Goal: Check status: Check status

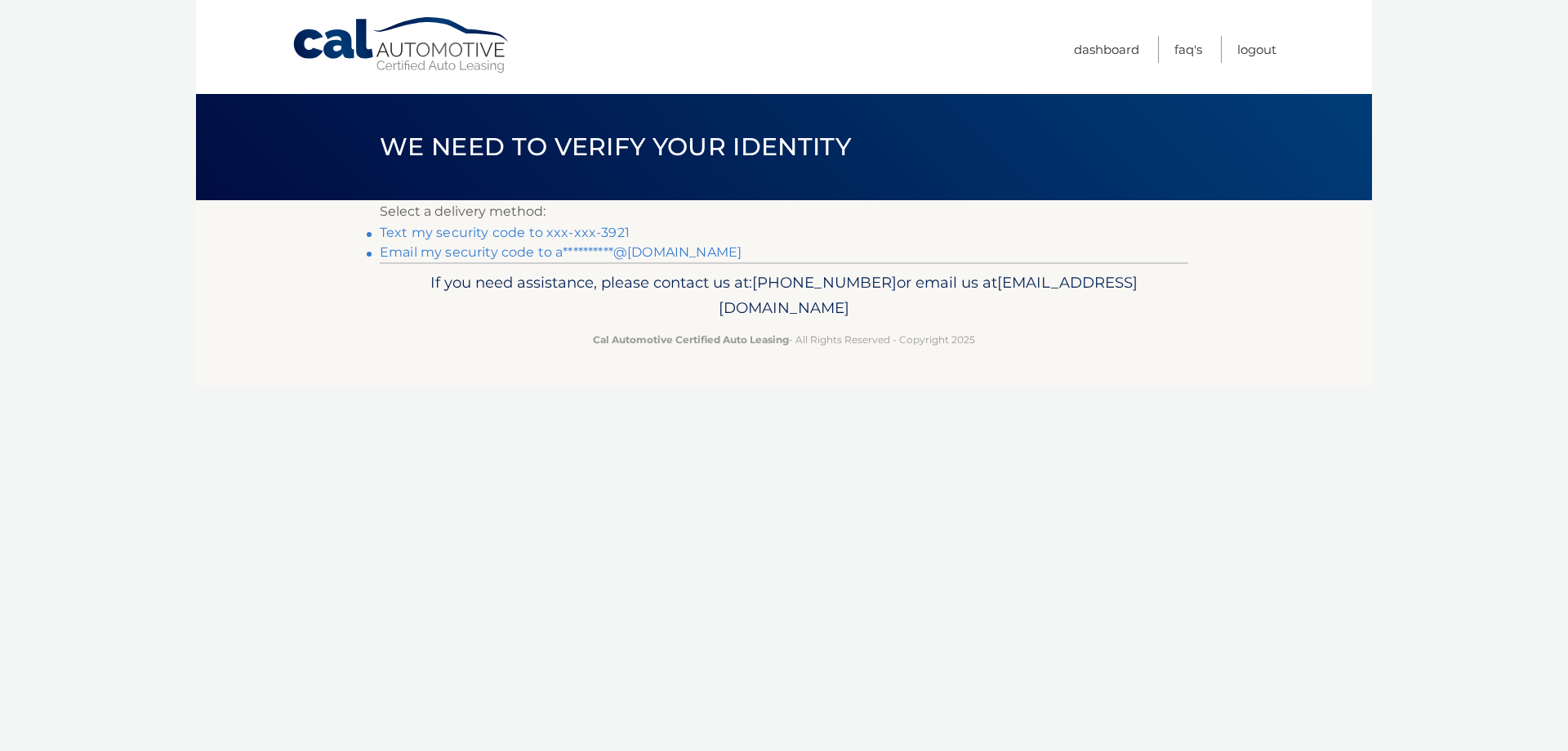
click at [564, 230] on link "Text my security code to xxx-xxx-3921" at bounding box center [505, 232] width 250 height 15
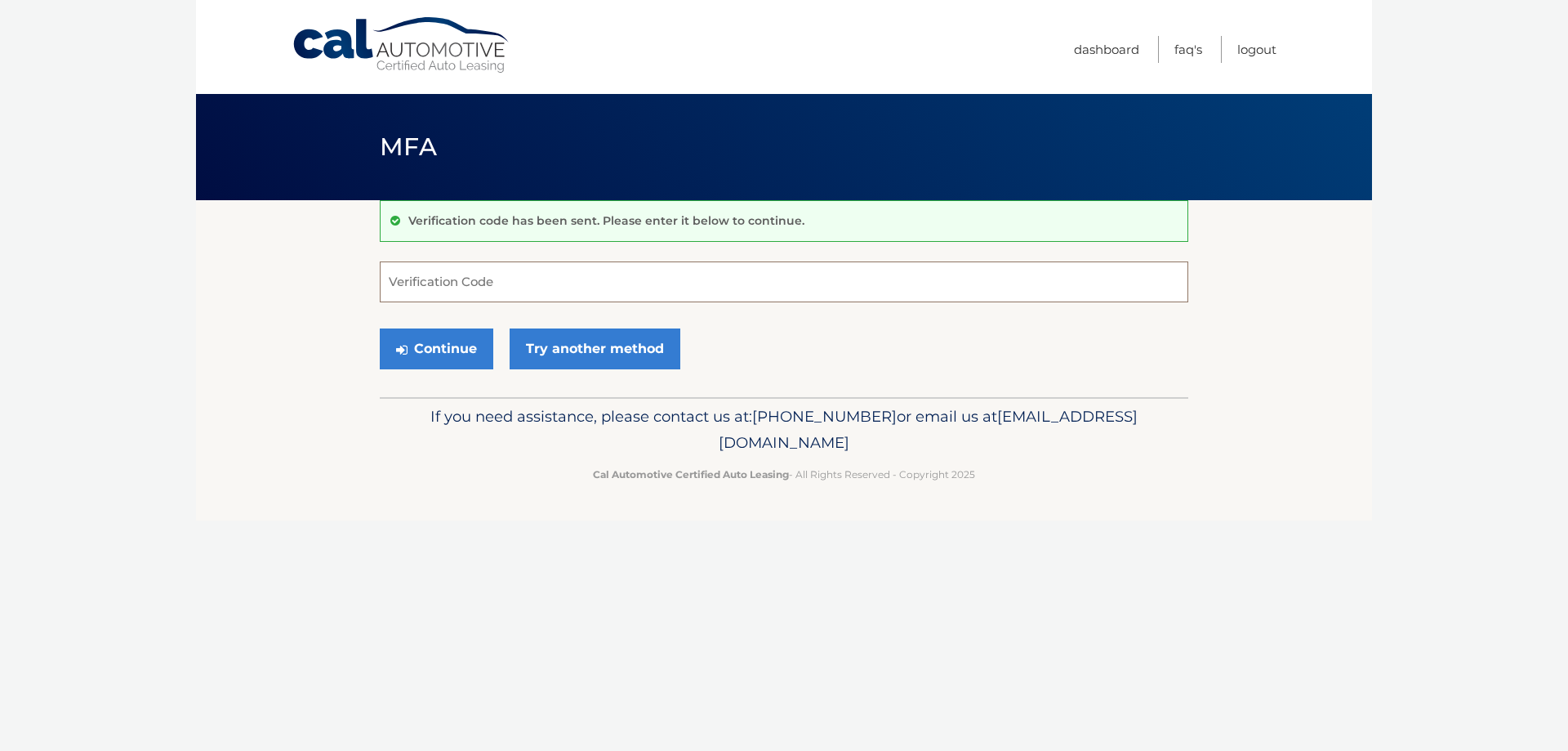
click at [408, 285] on input "Verification Code" at bounding box center [784, 281] width 808 height 40
type input "514071"
click at [380, 328] on button "Continue" at bounding box center [437, 348] width 114 height 40
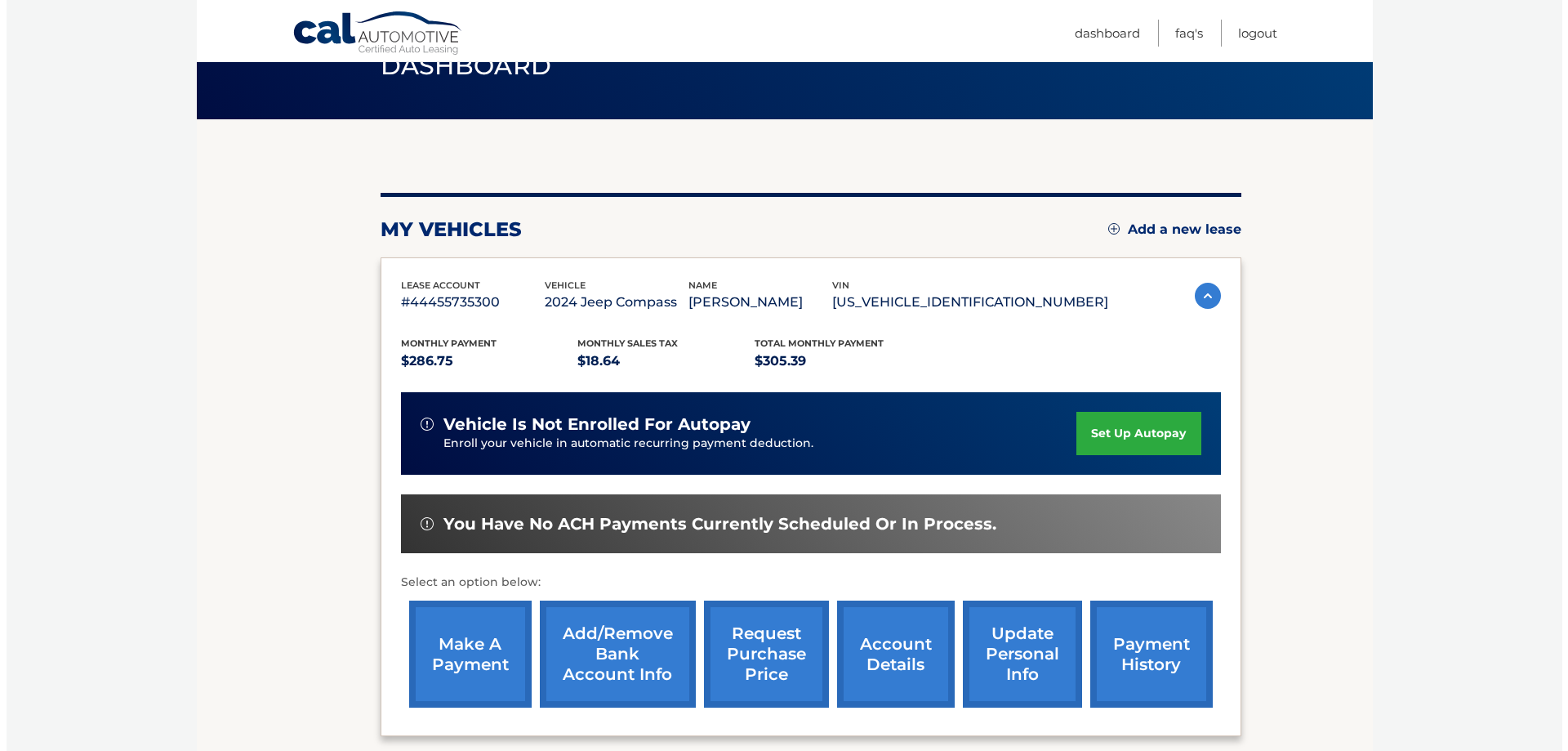
scroll to position [136, 0]
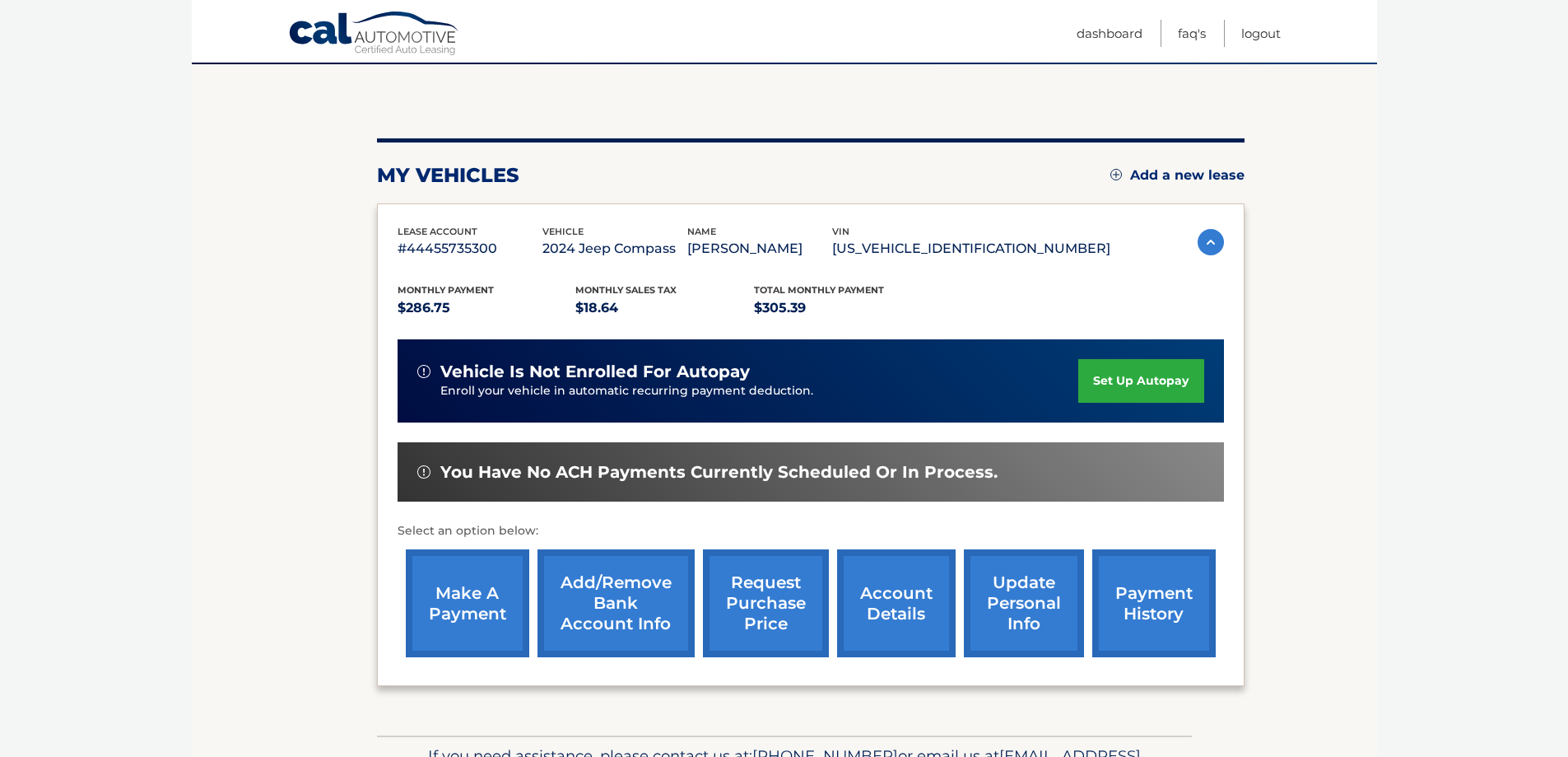
click at [764, 599] on link "request purchase price" at bounding box center [766, 603] width 126 height 108
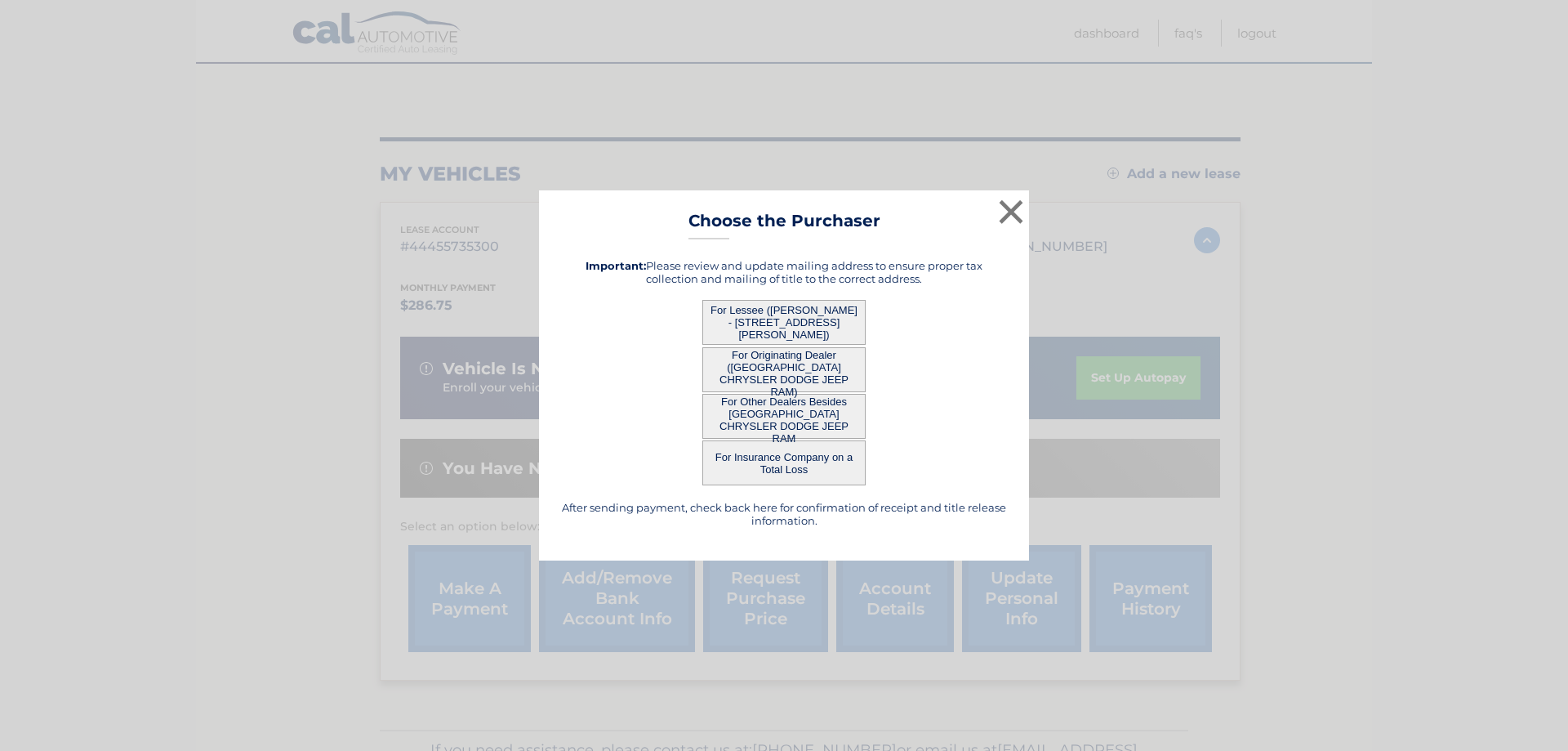
click at [778, 312] on button "For Lessee (ANDRAS FOTH - 6832 SANDTRAP DR APT 4, APT 4, FORT MYERS, FL 33919)" at bounding box center [784, 323] width 164 height 45
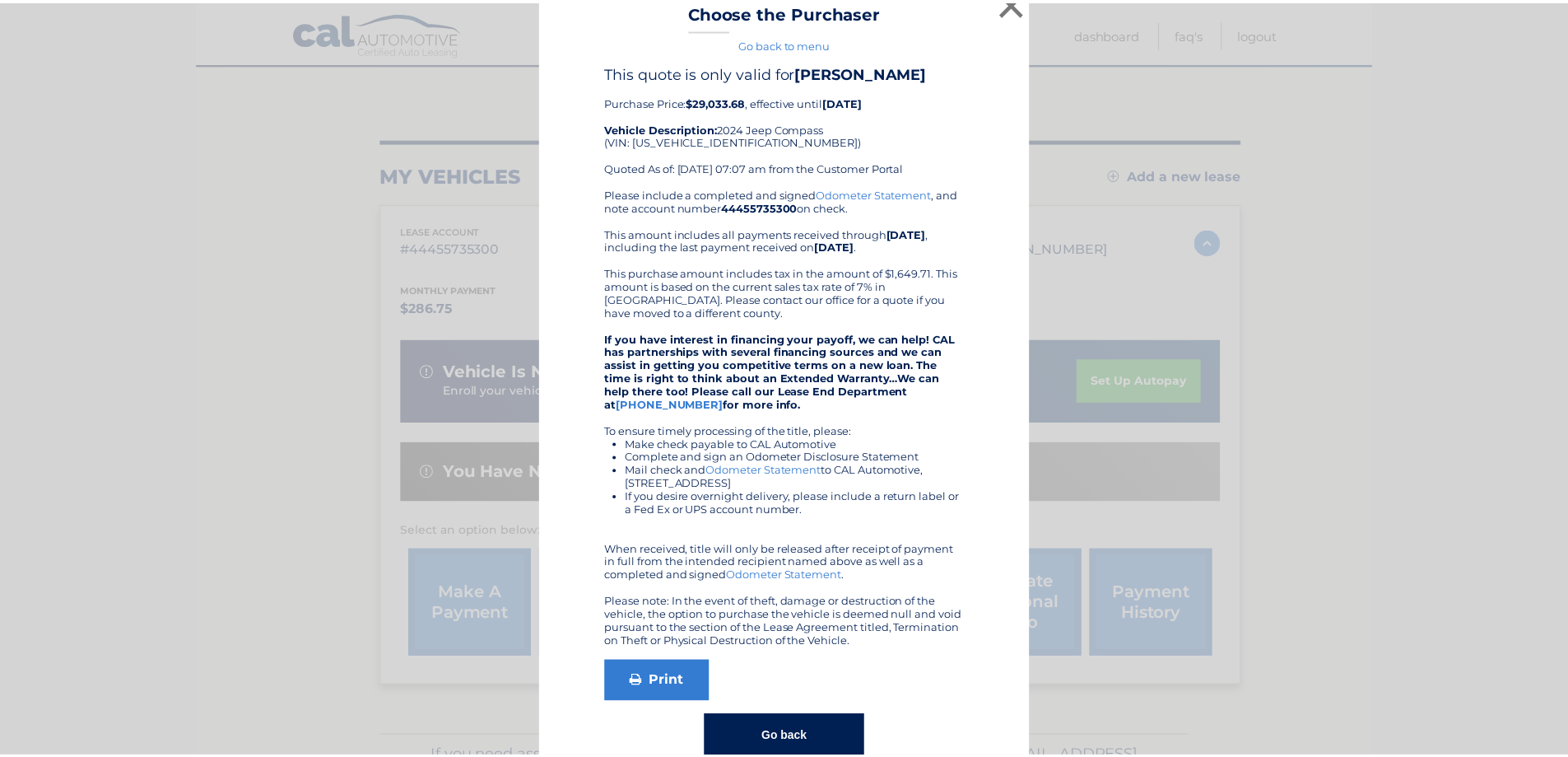
scroll to position [0, 0]
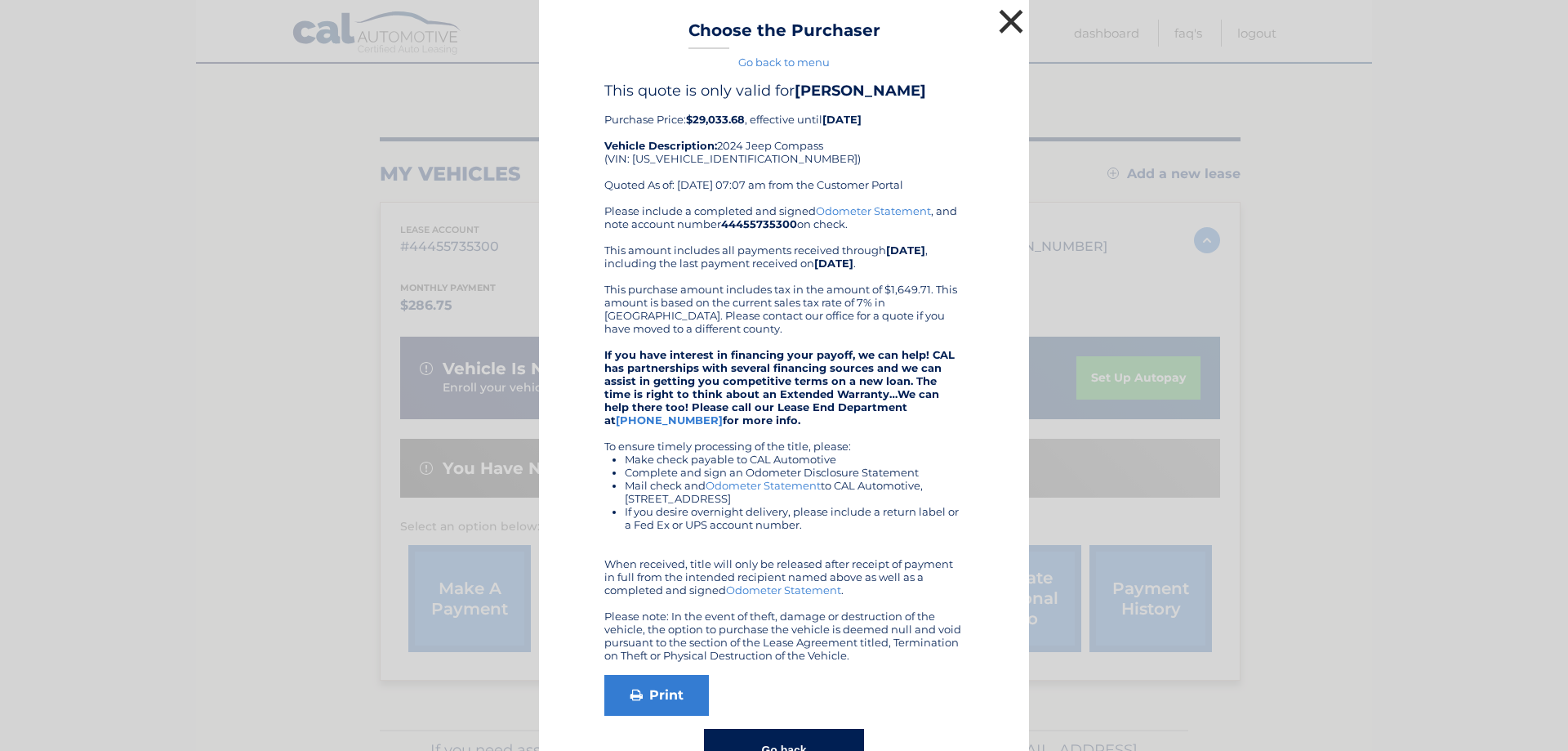
click at [1004, 18] on button "×" at bounding box center [1011, 21] width 33 height 33
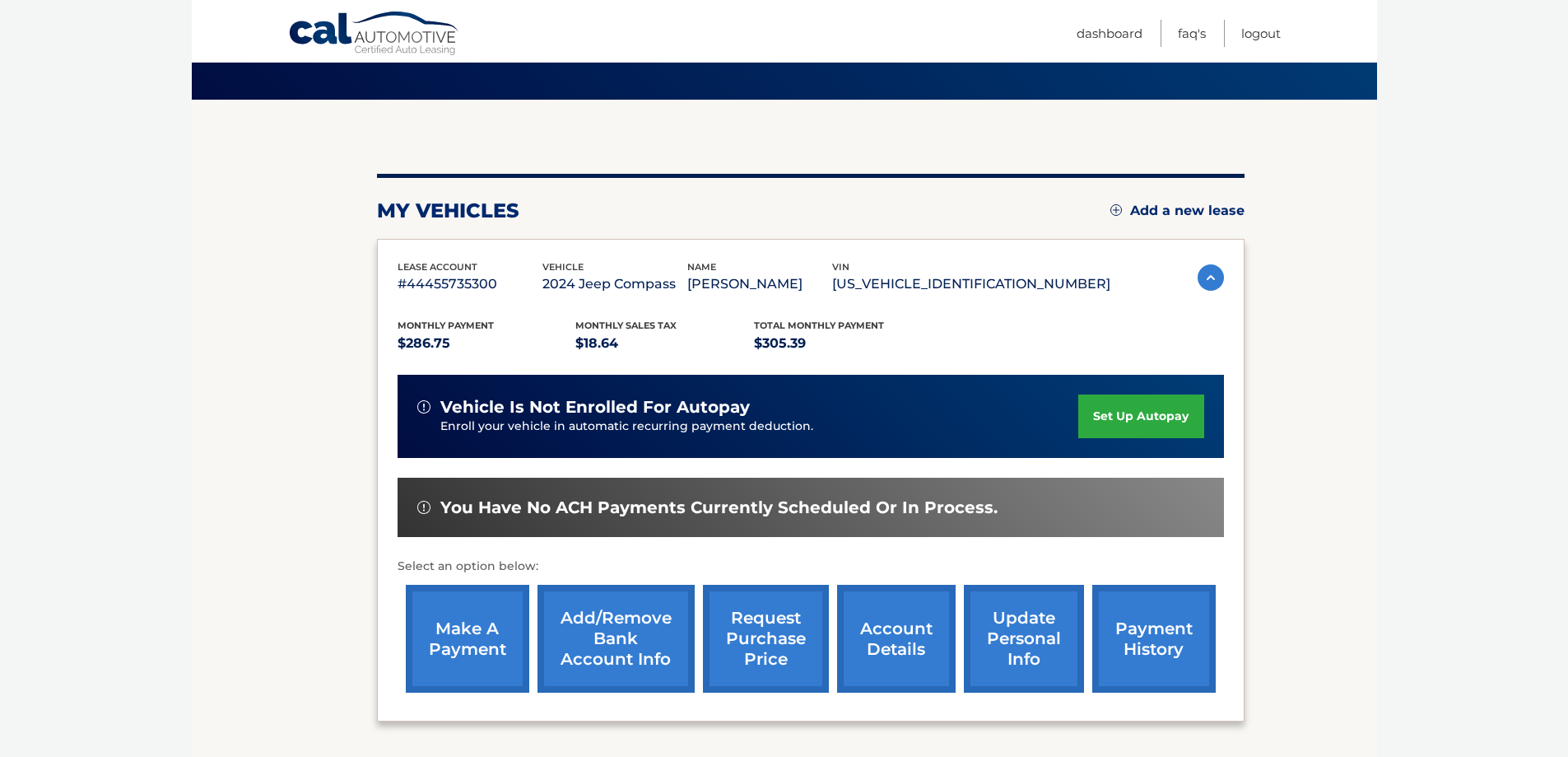
scroll to position [241, 0]
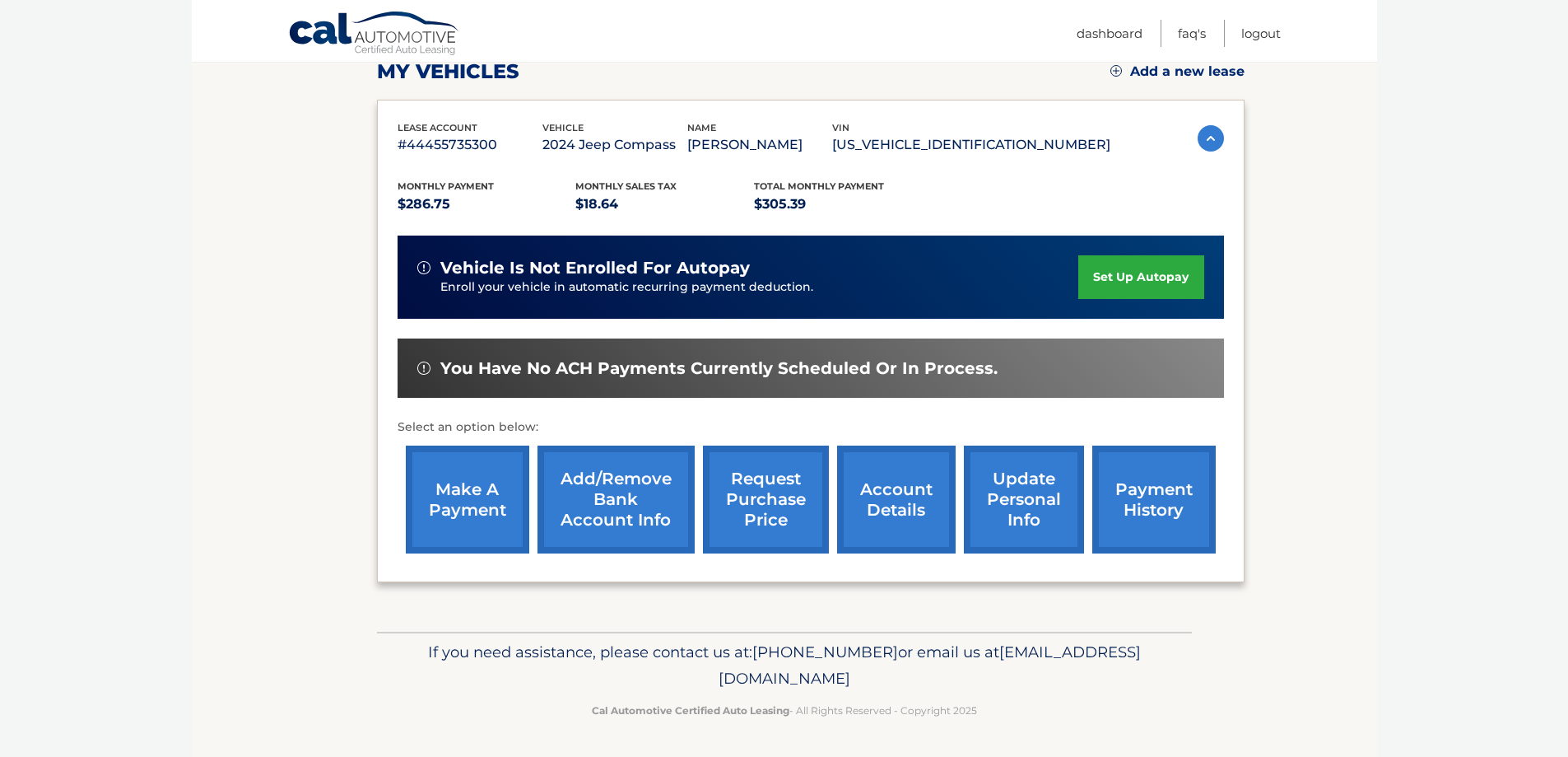
click at [1153, 499] on link "payment history" at bounding box center [1154, 500] width 123 height 108
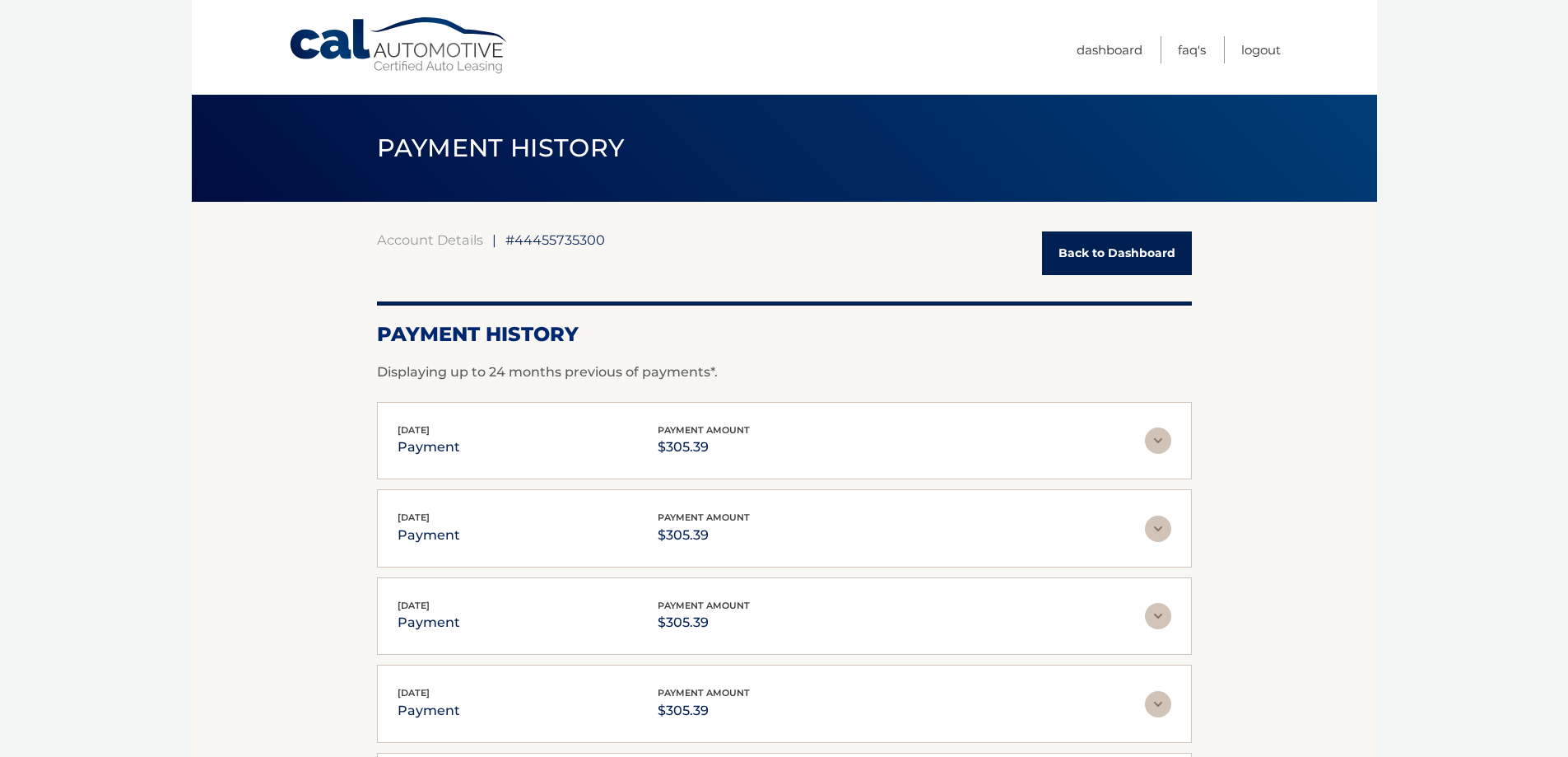
click at [1103, 253] on link "Back to Dashboard" at bounding box center [1117, 253] width 150 height 44
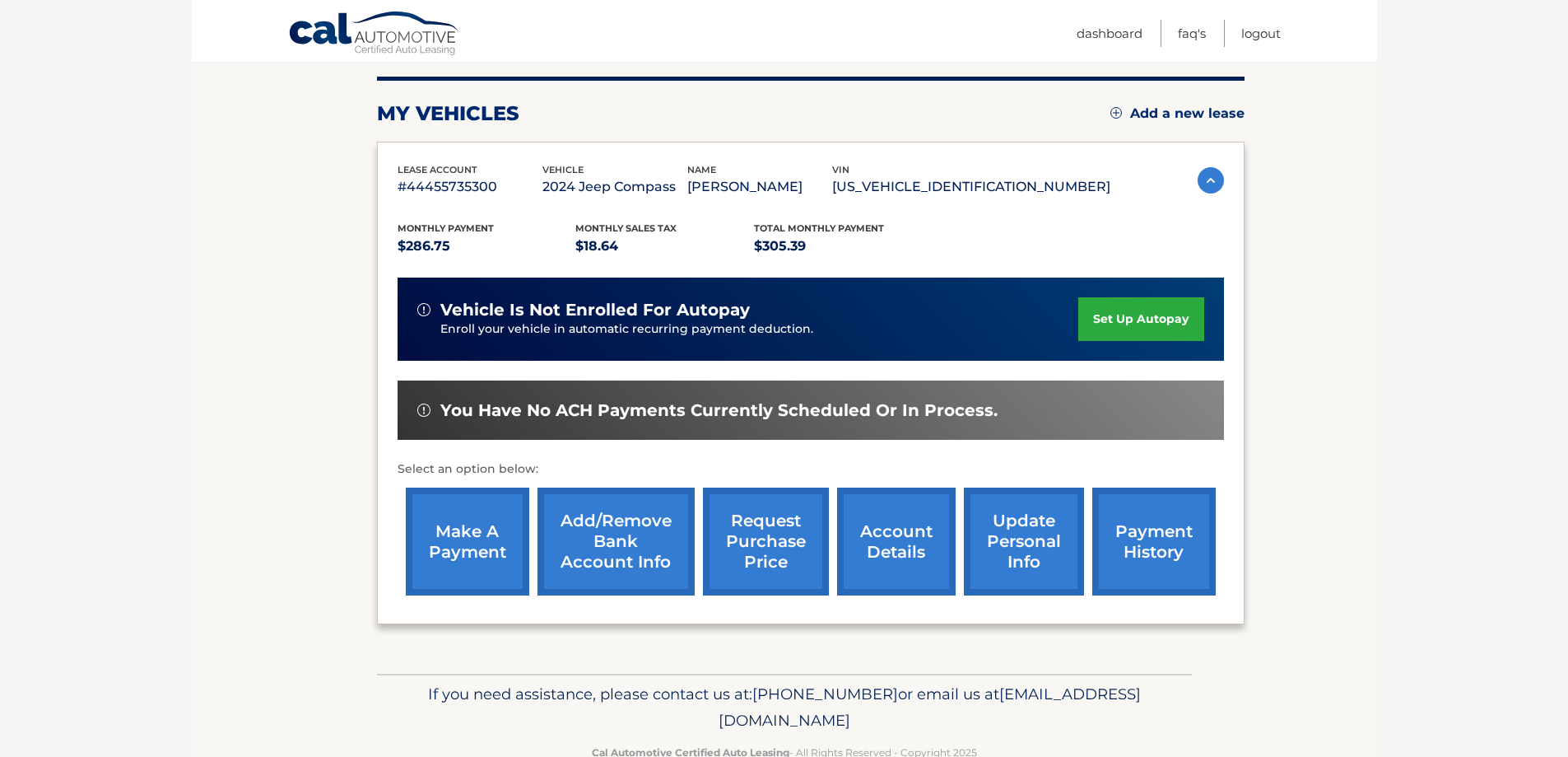
scroll to position [241, 0]
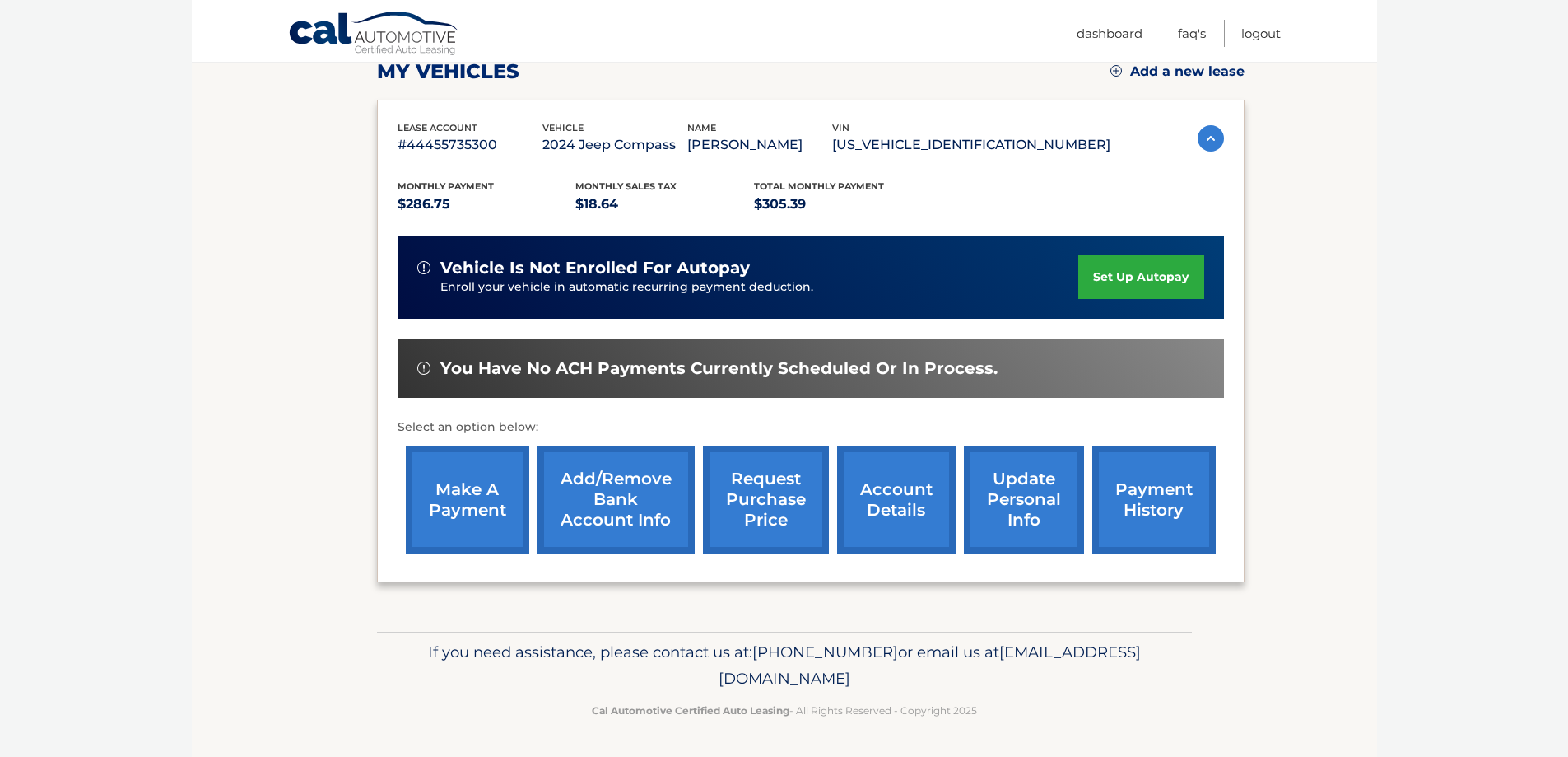
click at [888, 489] on link "account details" at bounding box center [896, 500] width 119 height 108
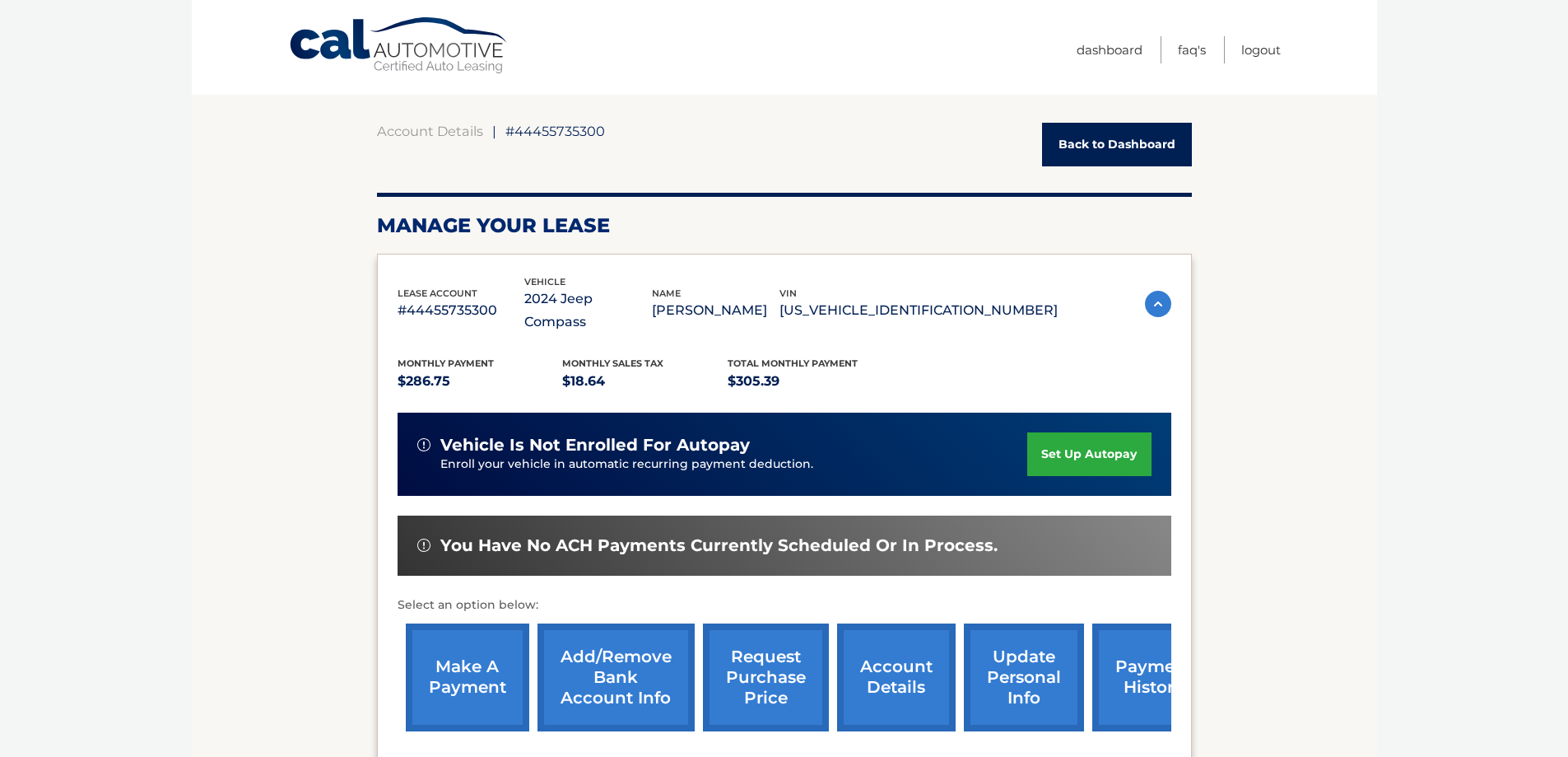
scroll to position [274, 0]
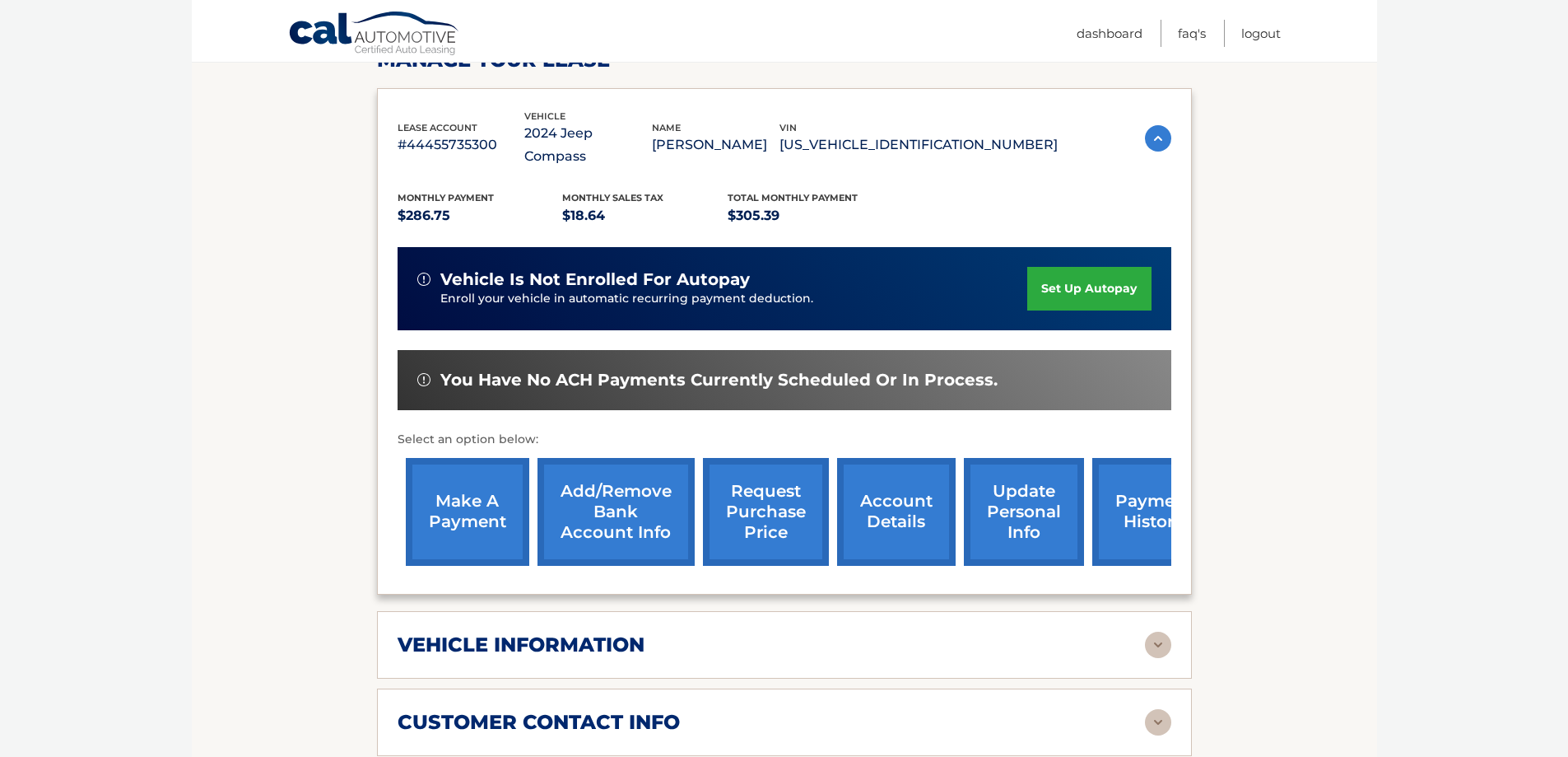
click at [884, 476] on link "account details" at bounding box center [896, 512] width 119 height 108
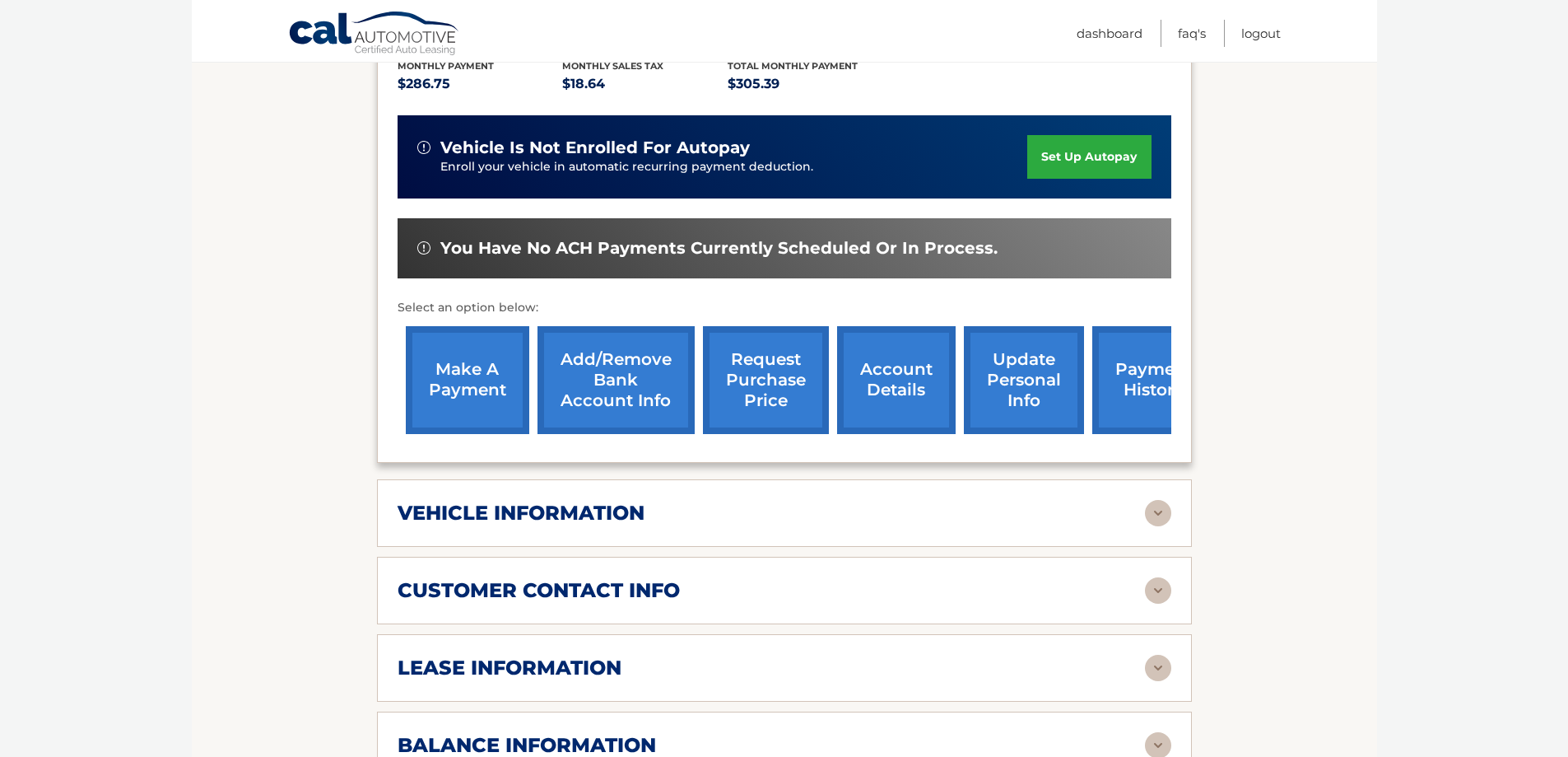
scroll to position [412, 0]
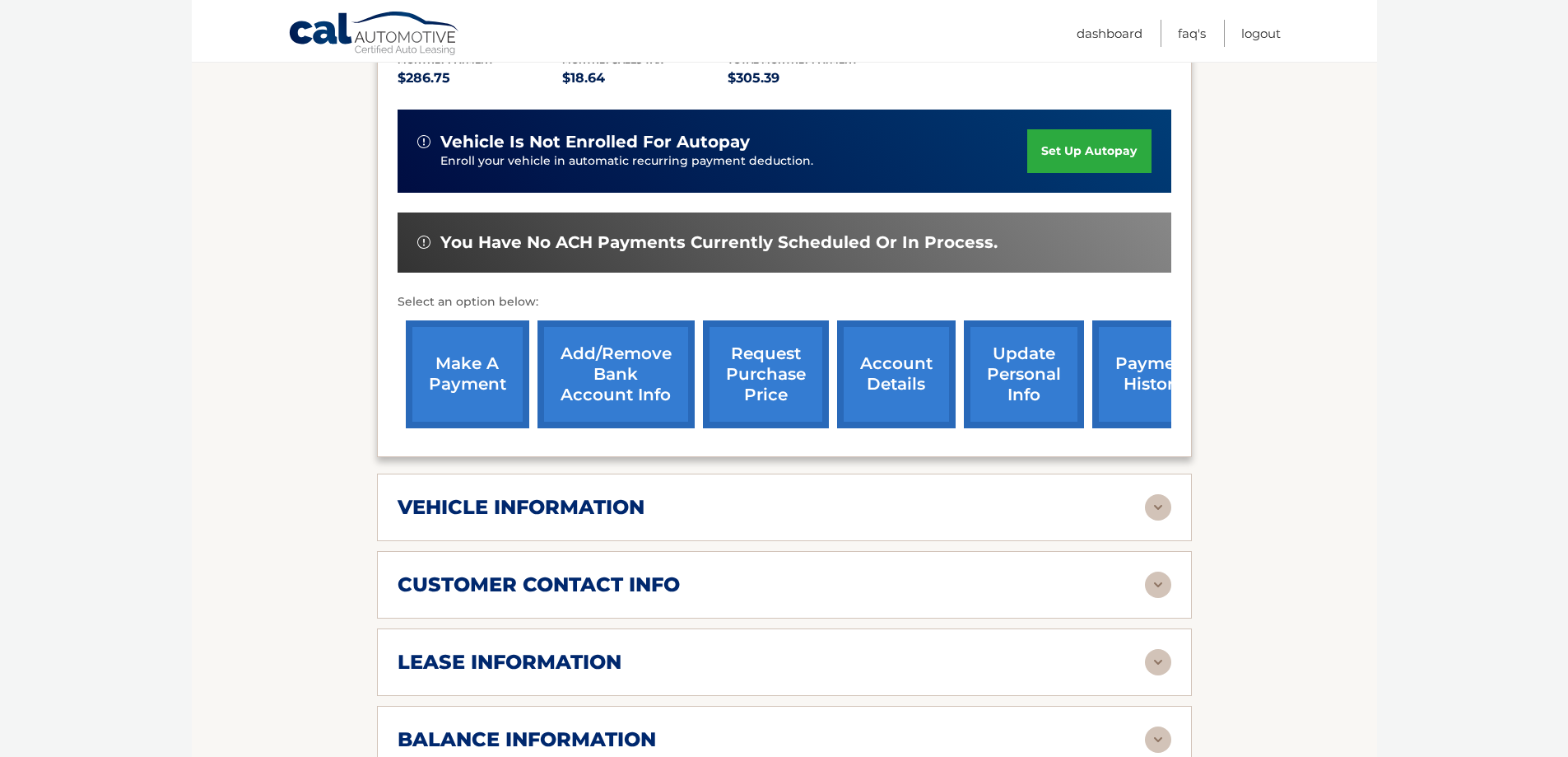
click at [1155, 649] on img at bounding box center [1158, 662] width 27 height 27
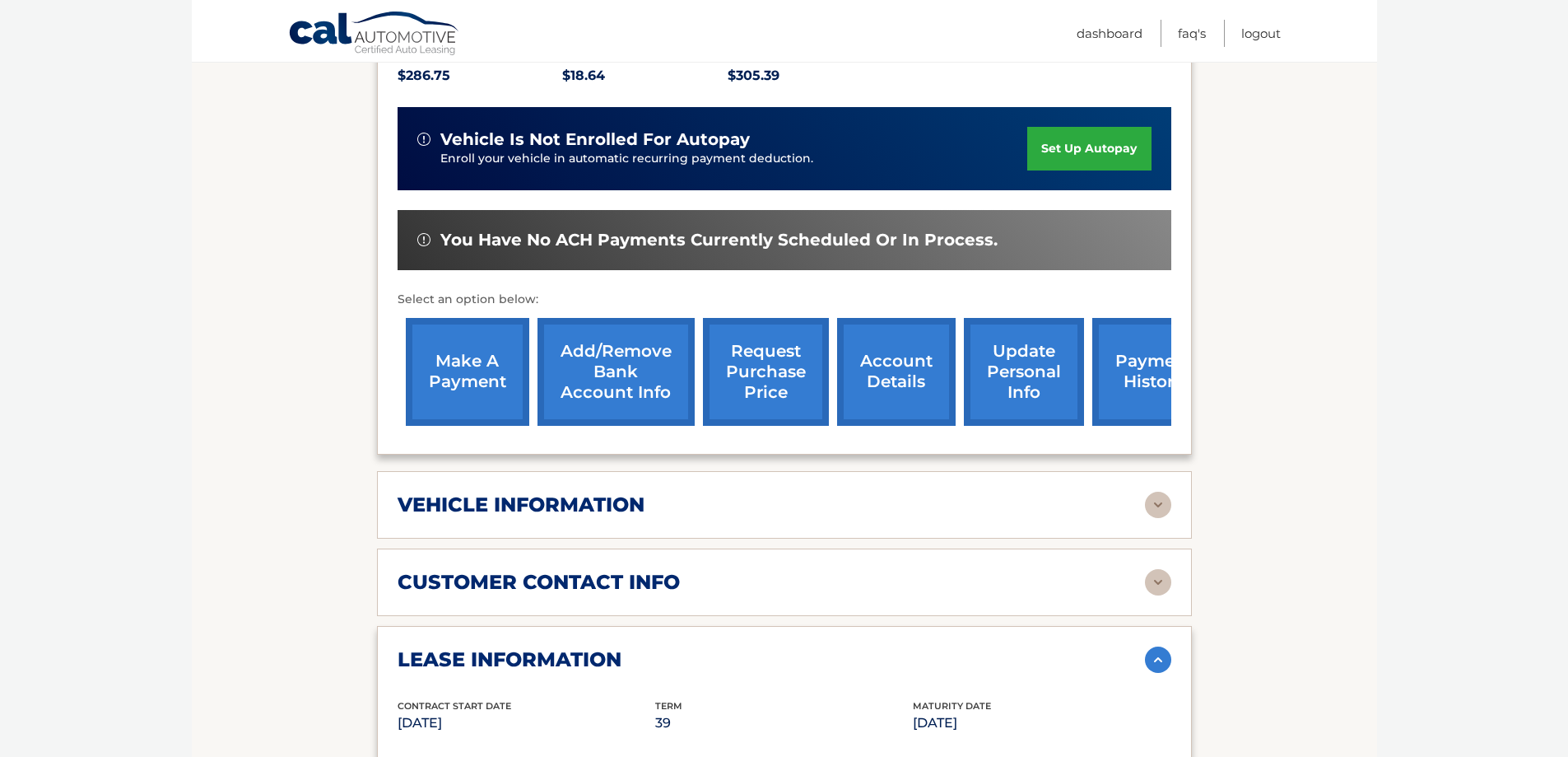
scroll to position [823, 0]
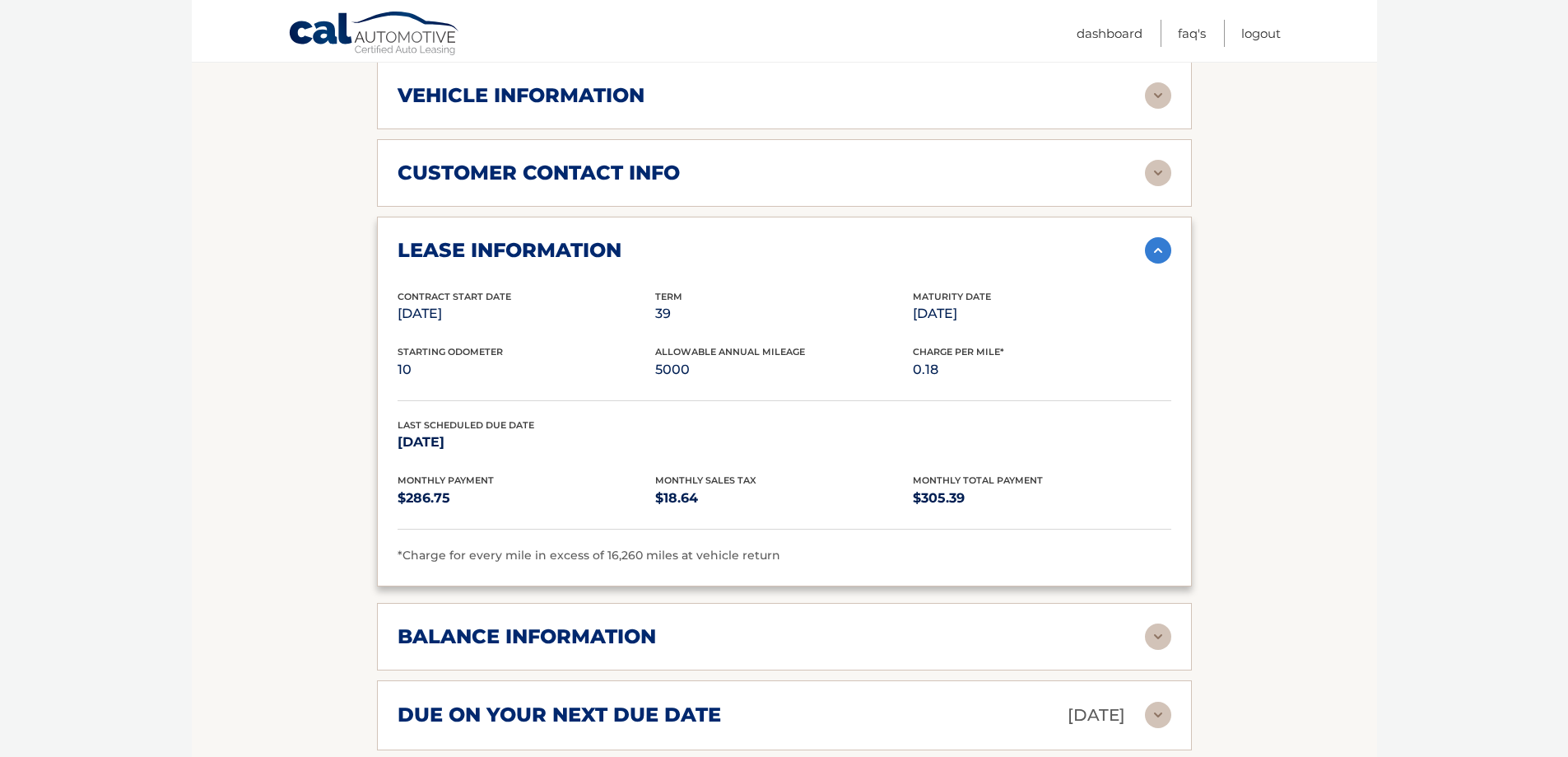
click at [1156, 623] on img at bounding box center [1158, 637] width 27 height 27
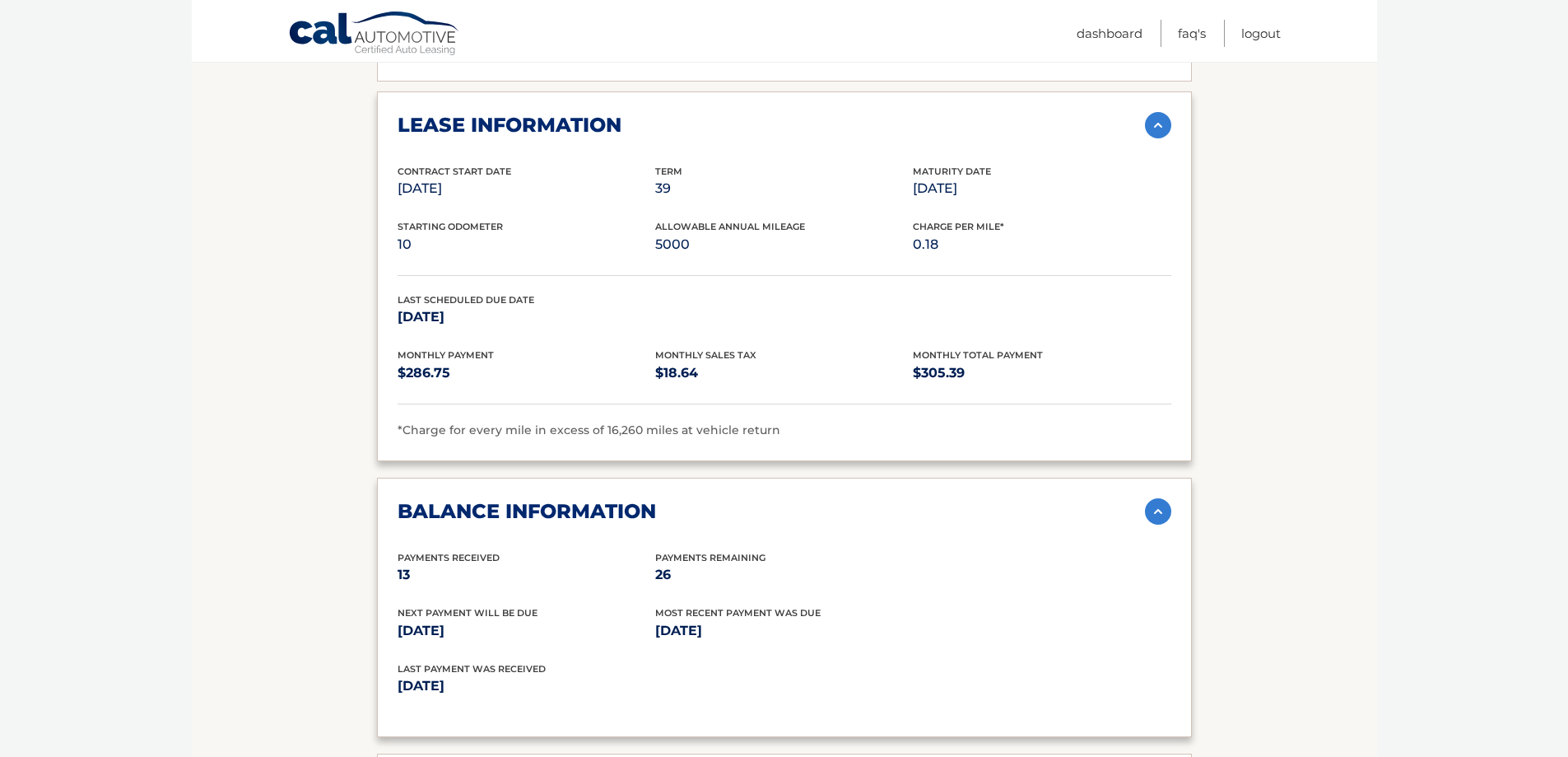
scroll to position [1098, 0]
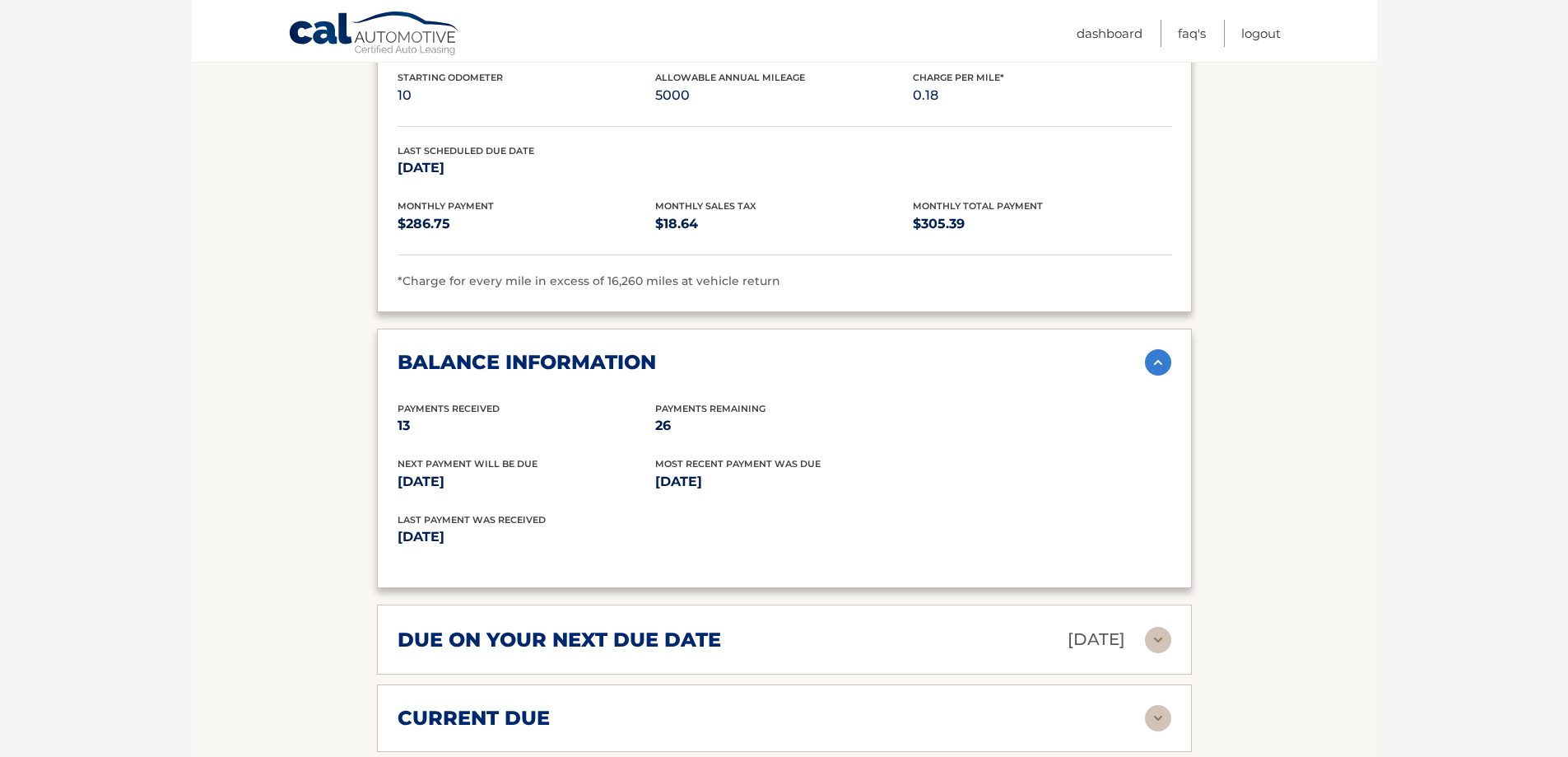
click at [1158, 626] on img at bounding box center [1158, 639] width 27 height 27
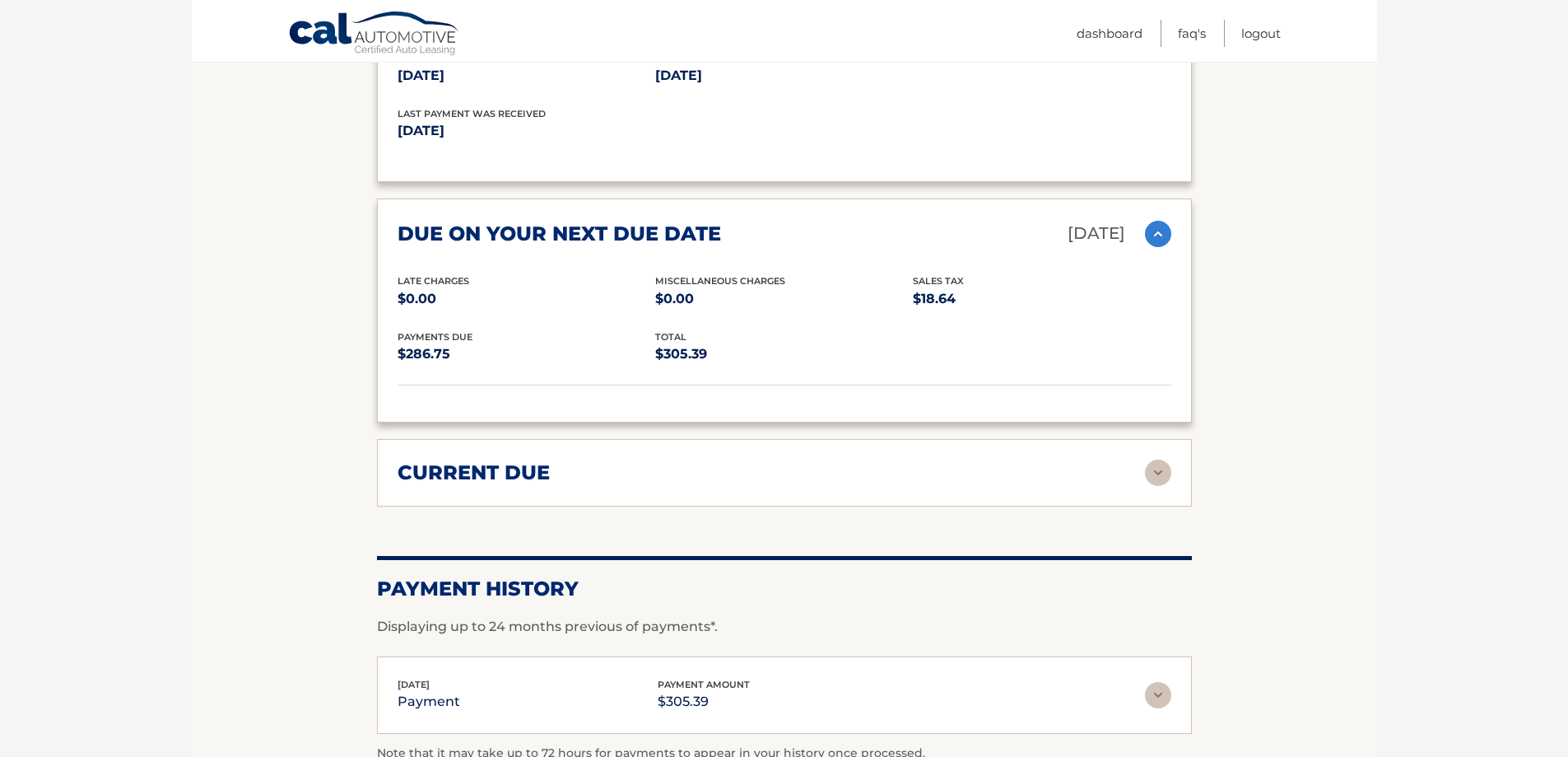
scroll to position [1509, 0]
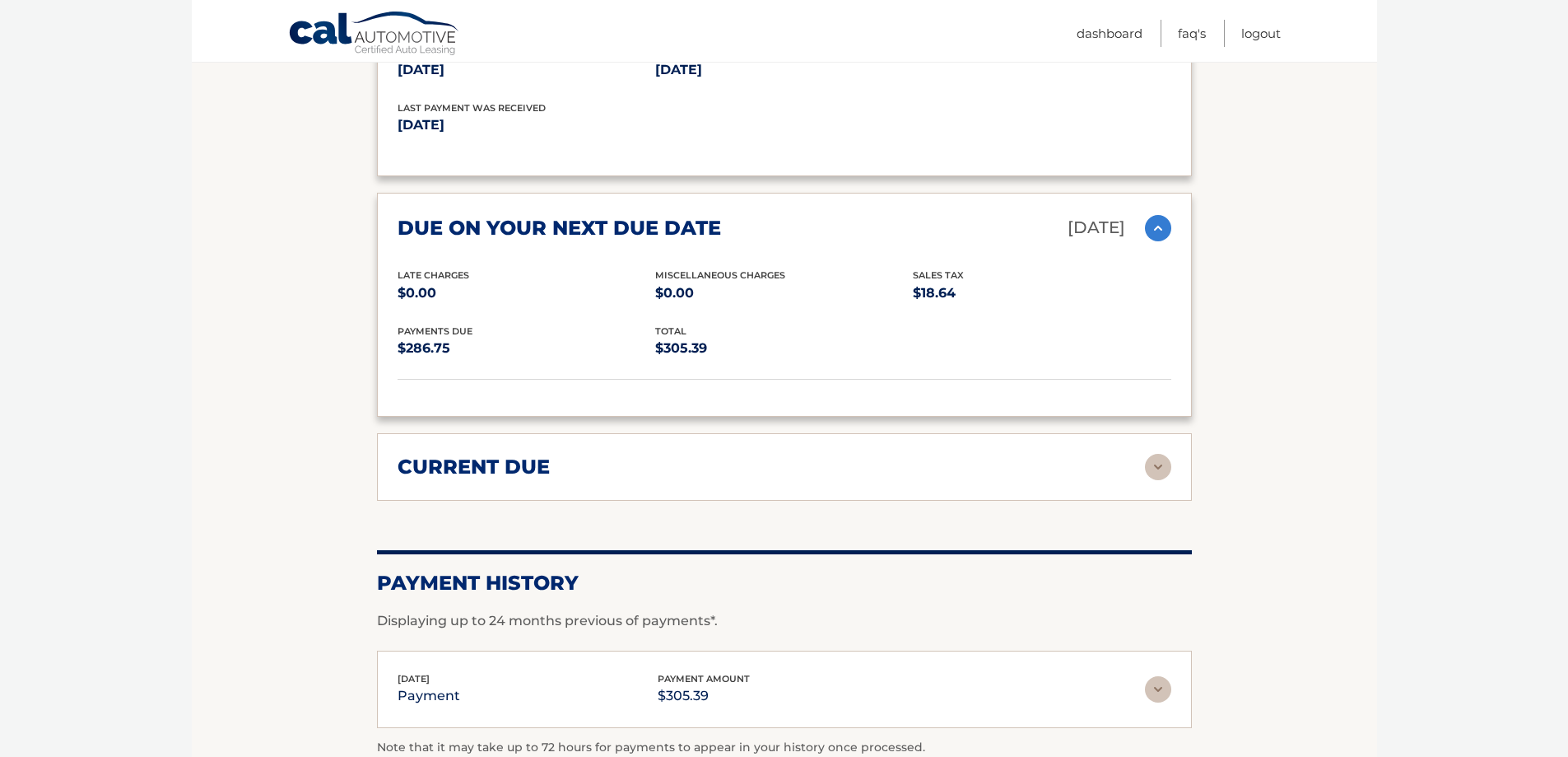
click at [1156, 453] on img at bounding box center [1158, 467] width 27 height 27
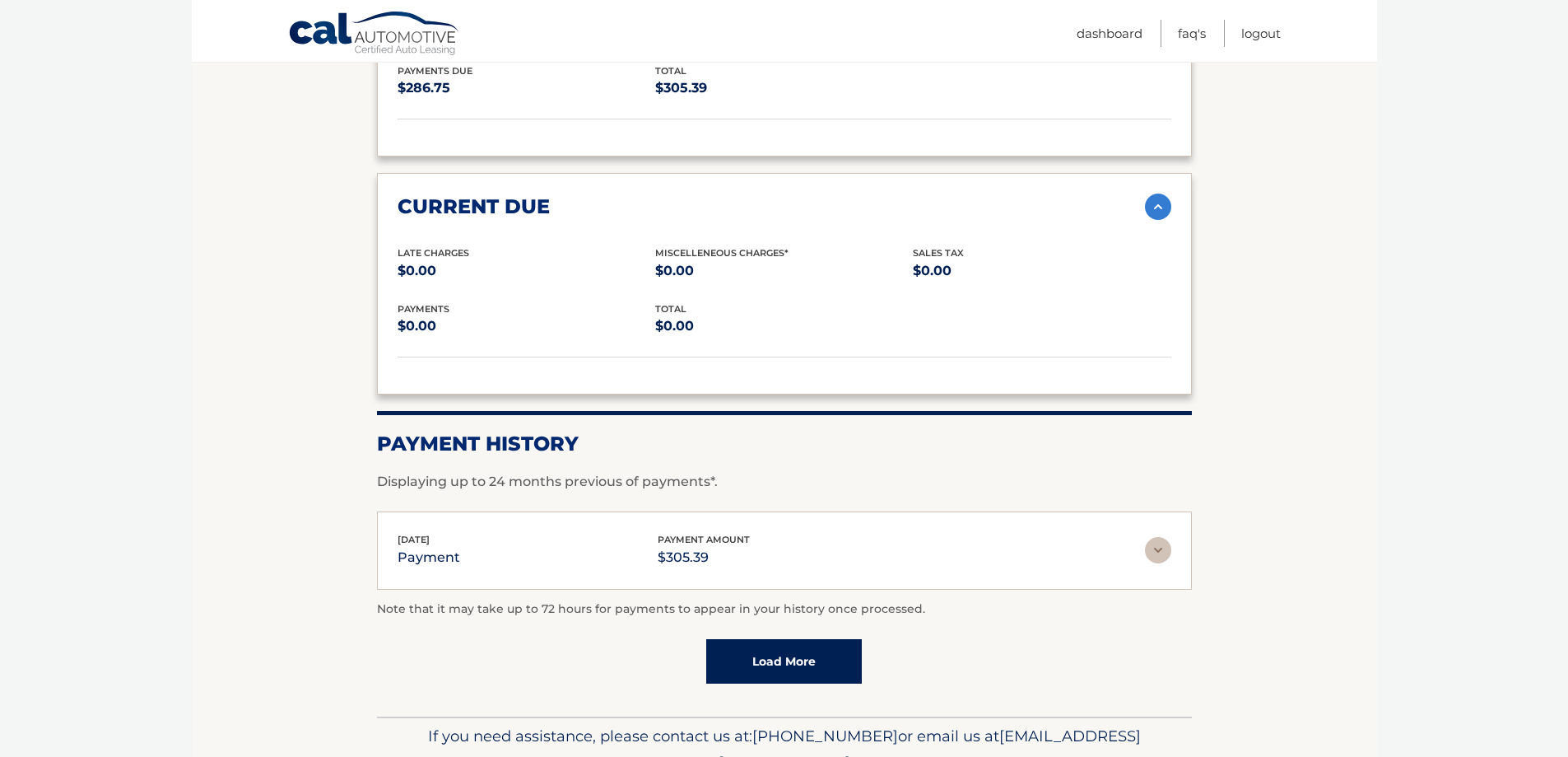
scroll to position [1784, 0]
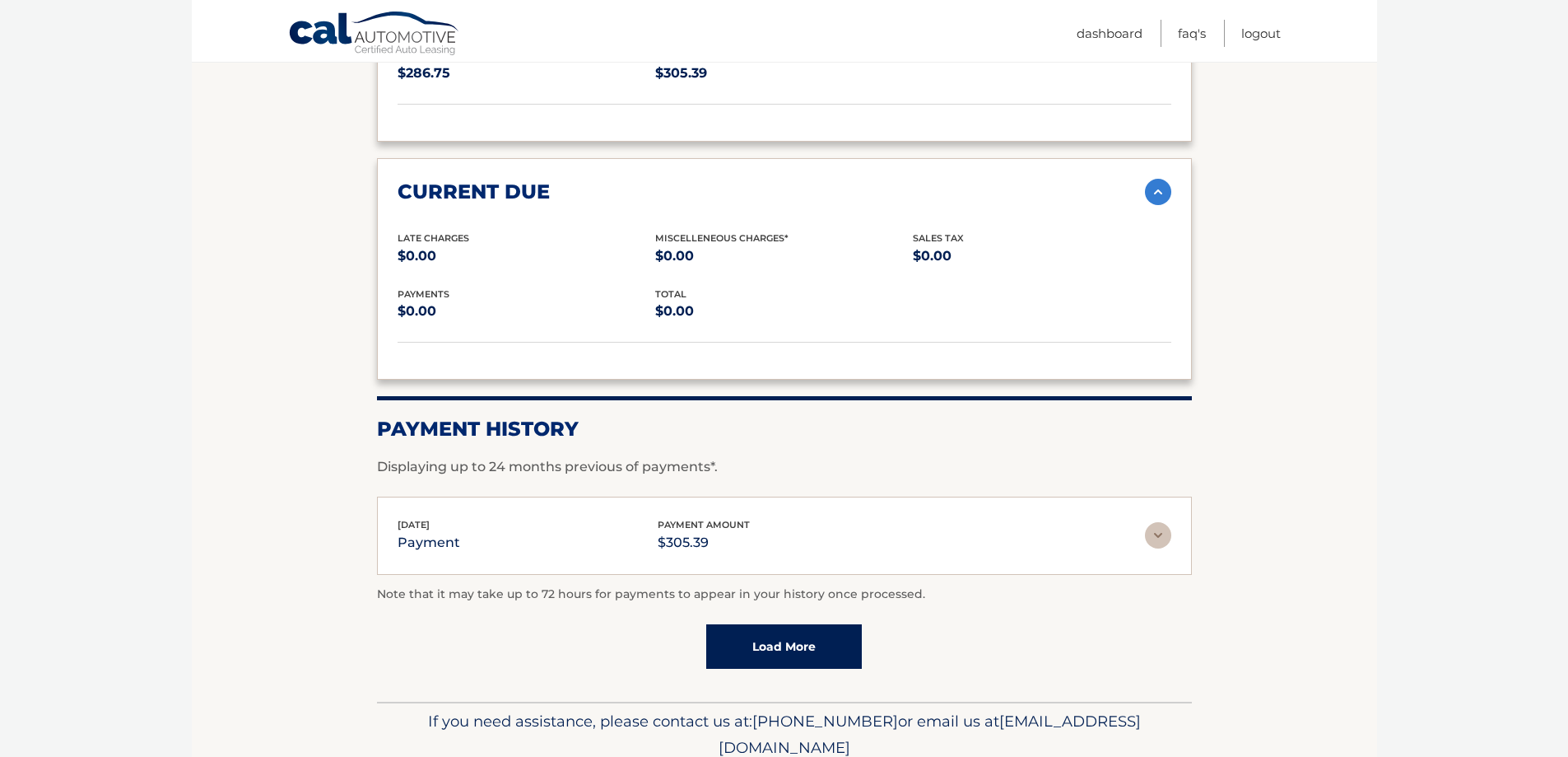
click at [1157, 522] on img at bounding box center [1158, 535] width 27 height 27
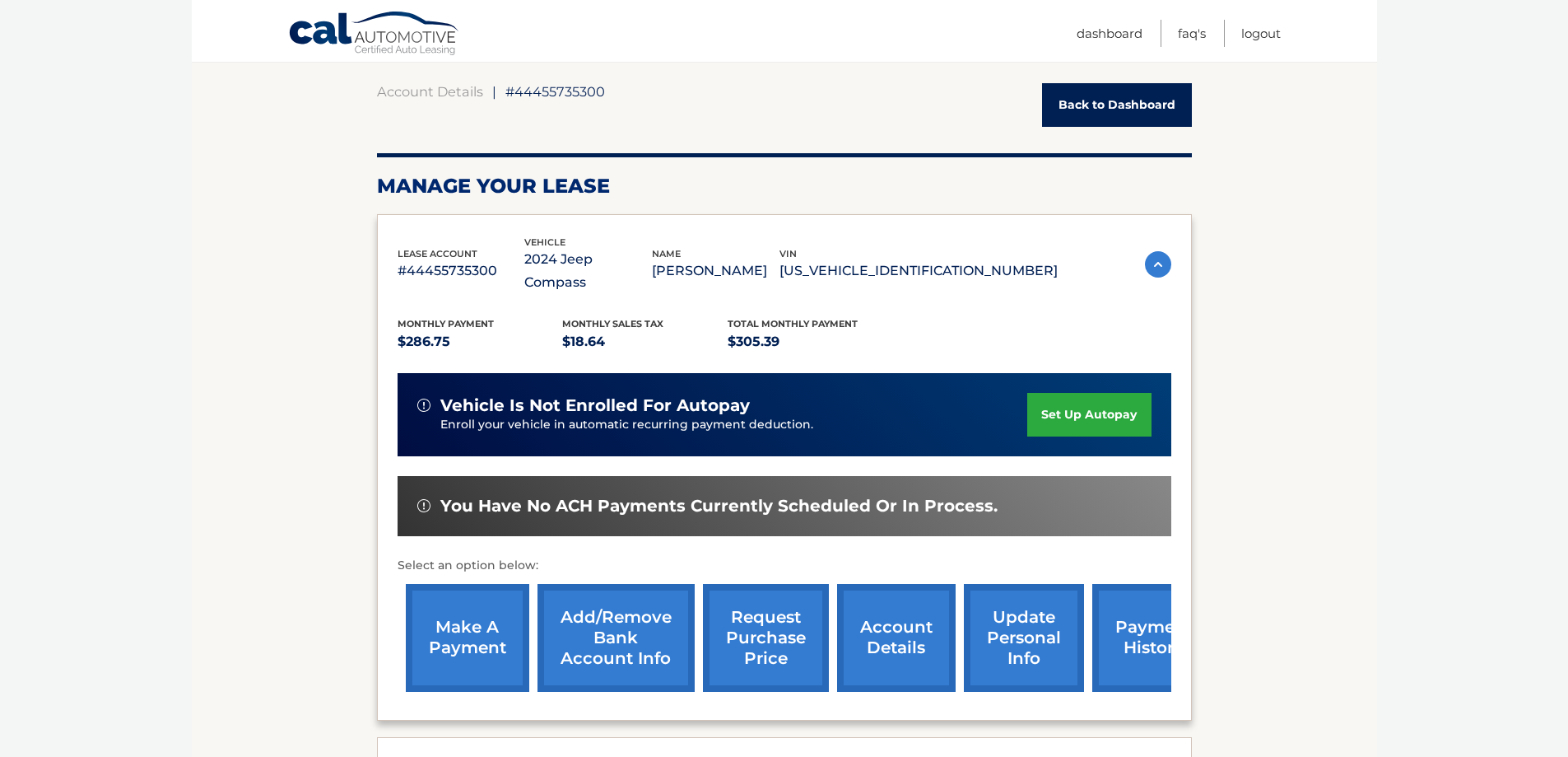
scroll to position [0, 0]
